Goal: Find specific page/section: Find specific page/section

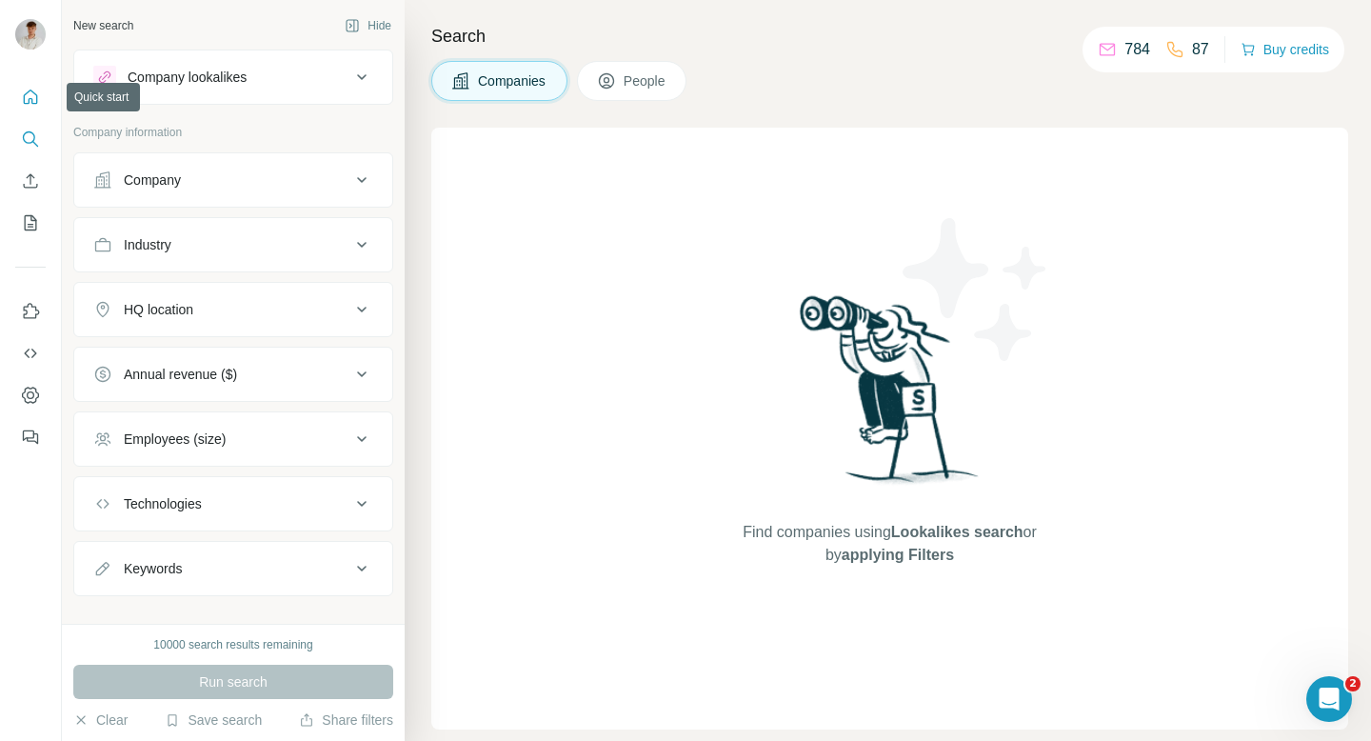
click at [41, 100] on button "Quick start" at bounding box center [30, 97] width 30 height 34
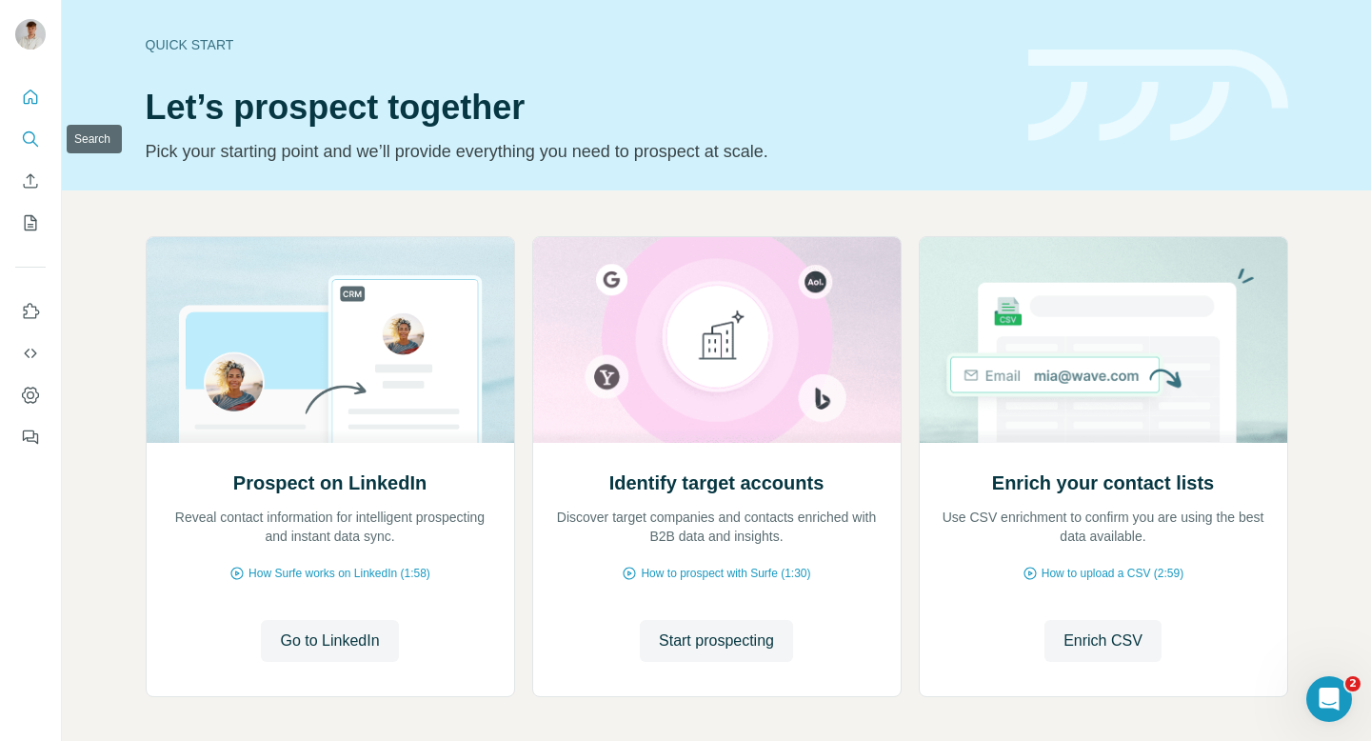
click at [22, 149] on button "Search" at bounding box center [30, 139] width 30 height 34
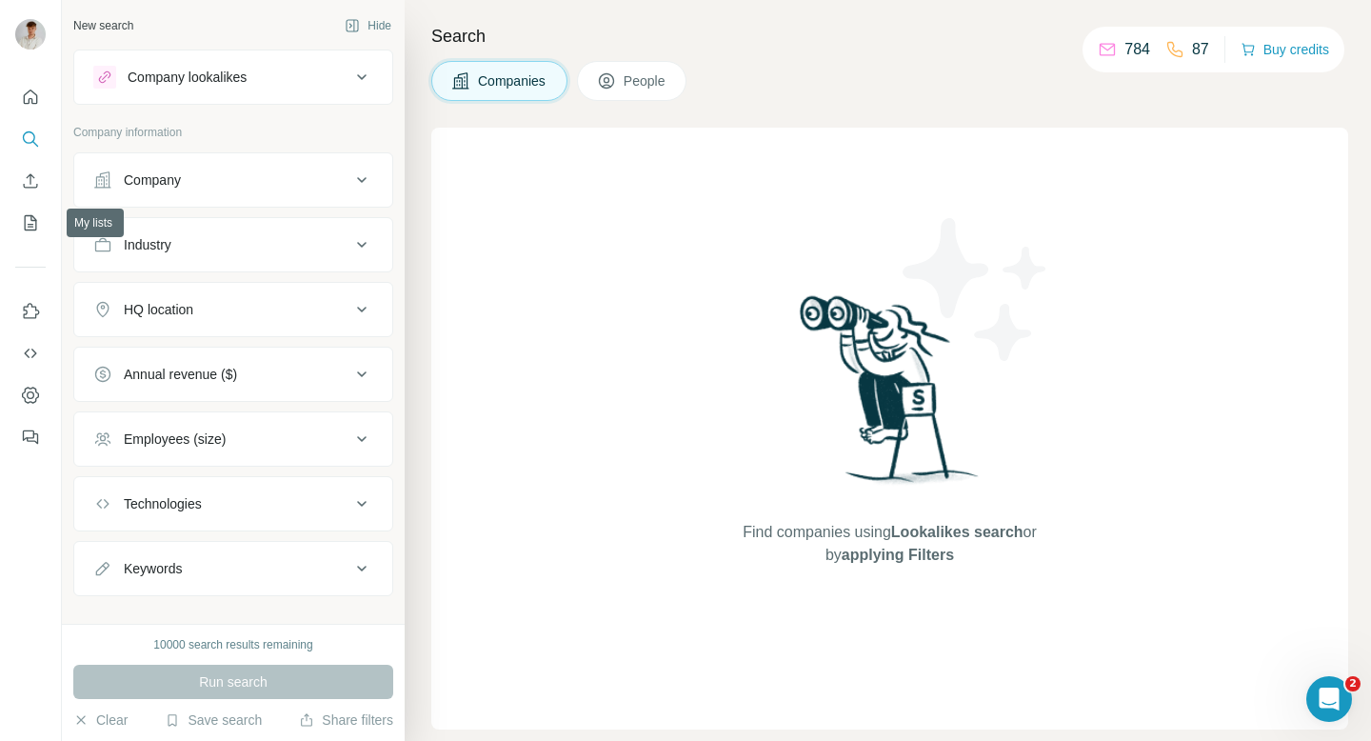
click at [31, 204] on nav at bounding box center [30, 160] width 30 height 160
click at [31, 213] on icon "My lists" at bounding box center [30, 222] width 19 height 19
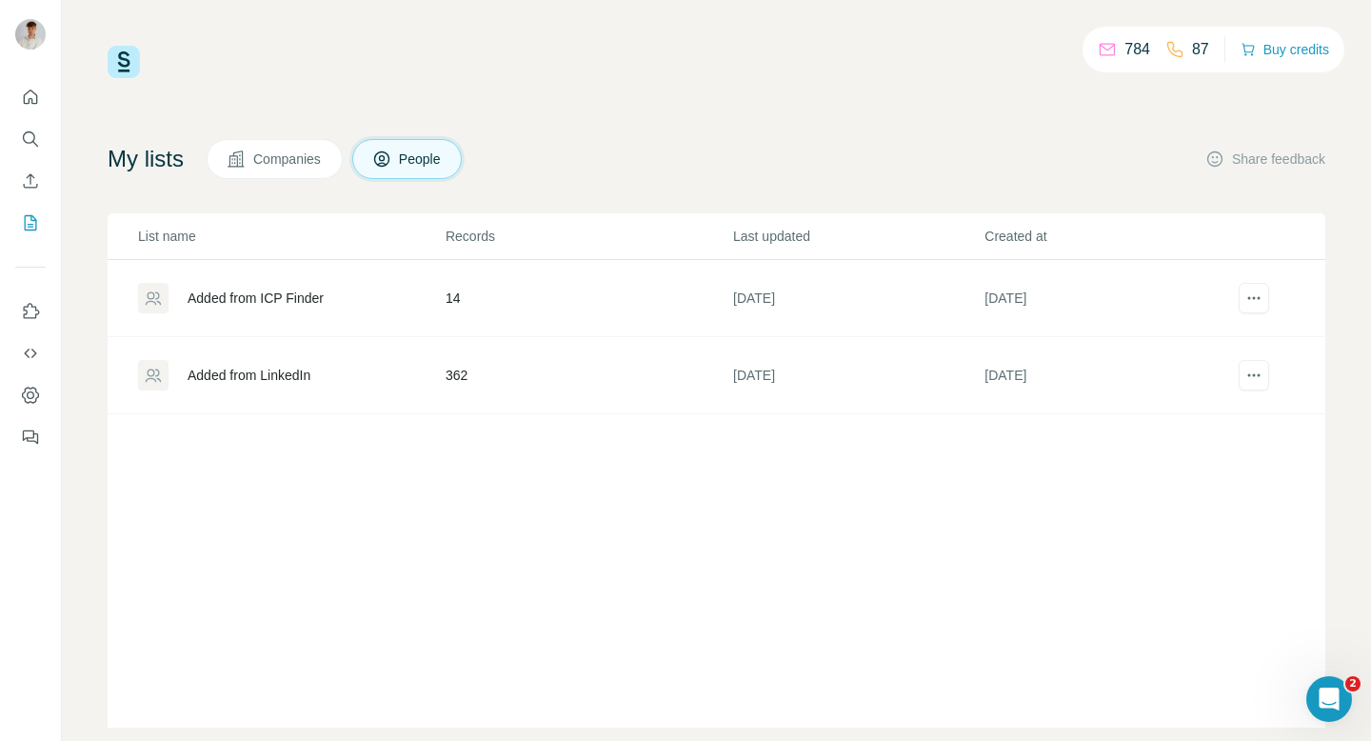
click at [266, 378] on div "Added from LinkedIn" at bounding box center [249, 374] width 123 height 19
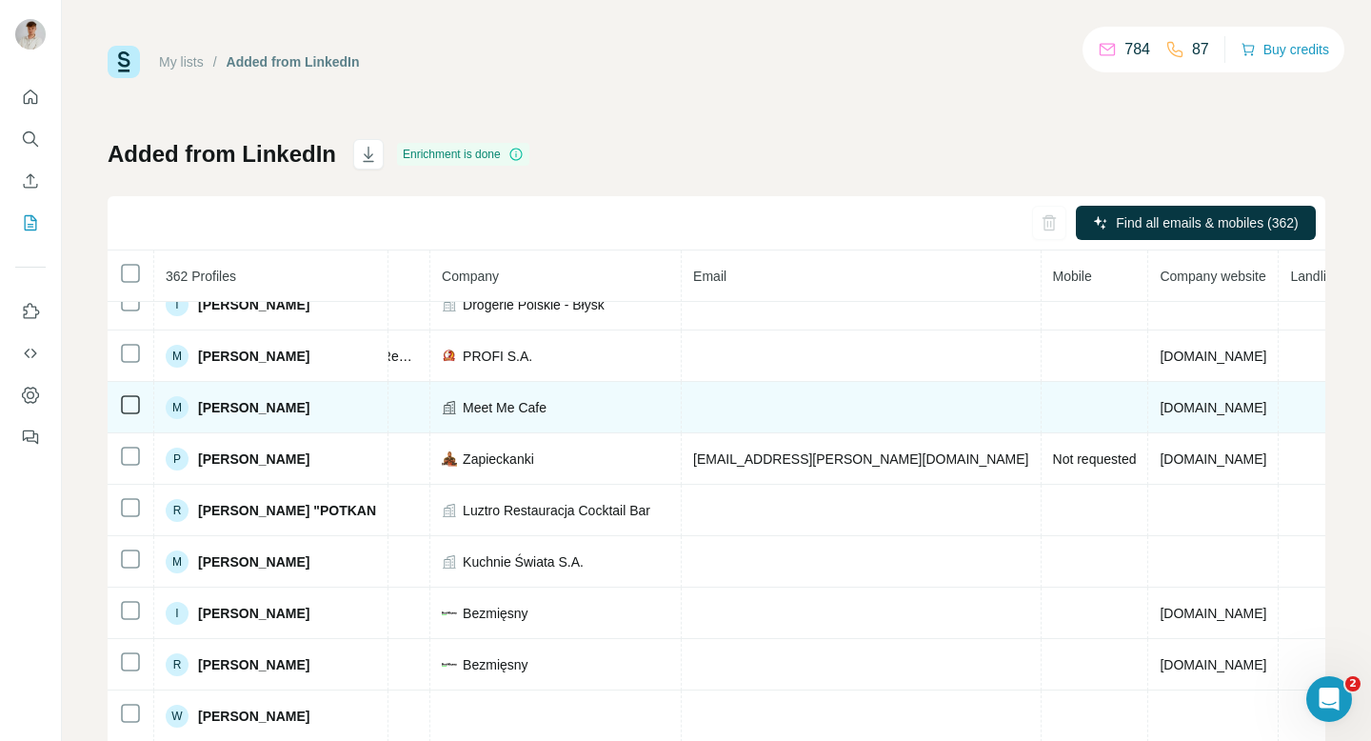
scroll to position [63, 434]
